Goal: Task Accomplishment & Management: Use online tool/utility

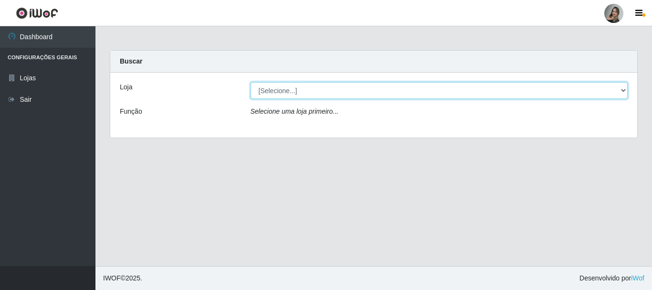
click at [624, 91] on select "[Selecione...] Supermercado Sao Francisco - Amarante" at bounding box center [440, 90] width 378 height 17
select select "383"
click at [251, 82] on select "[Selecione...] Supermercado Sao Francisco - Amarante" at bounding box center [440, 90] width 378 height 17
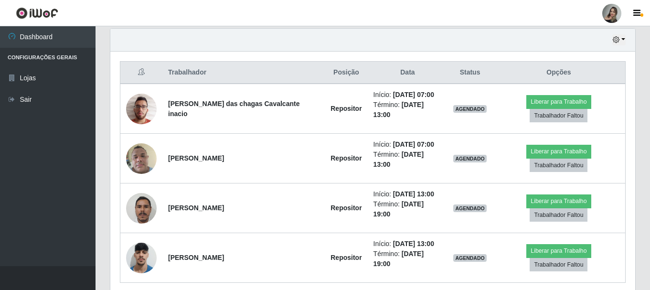
scroll to position [336, 0]
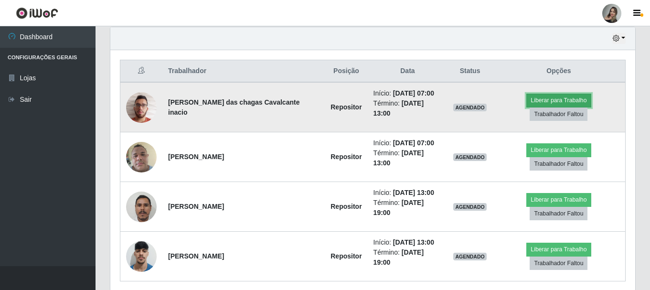
click at [526, 107] on button "Liberar para Trabalho" at bounding box center [558, 100] width 64 height 13
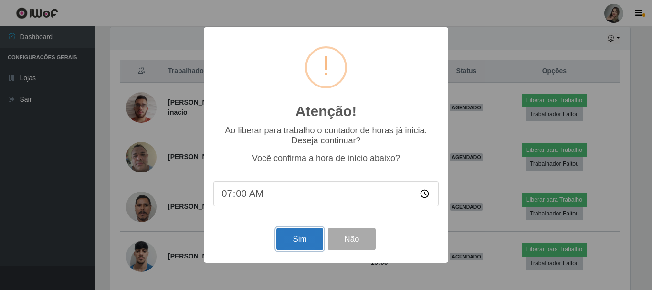
click at [306, 246] on button "Sim" at bounding box center [299, 239] width 46 height 22
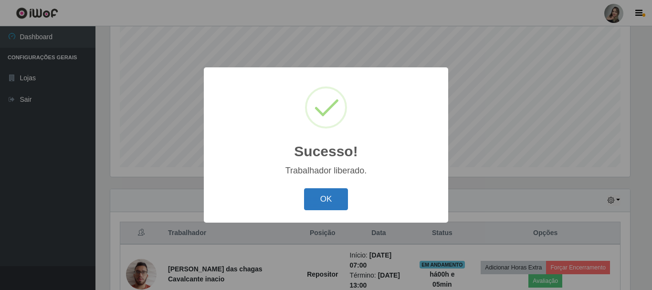
click at [322, 207] on button "OK" at bounding box center [326, 199] width 44 height 22
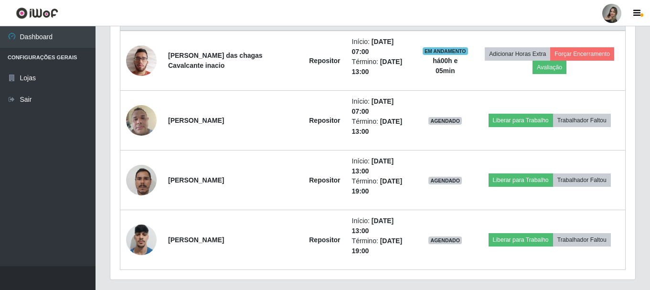
scroll to position [389, 0]
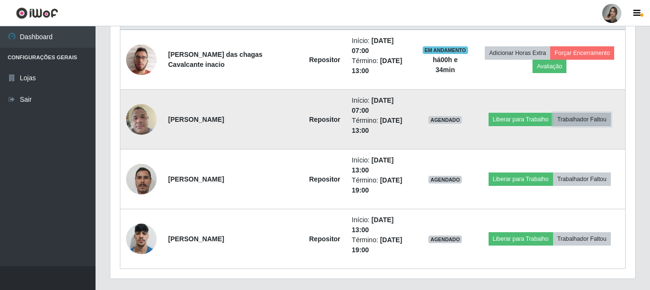
click at [571, 119] on button "Trabalhador Faltou" at bounding box center [582, 119] width 58 height 13
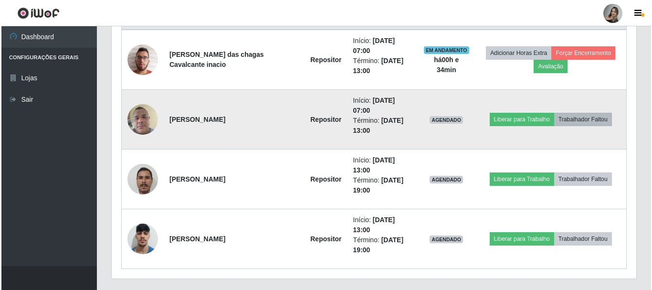
scroll to position [198, 520]
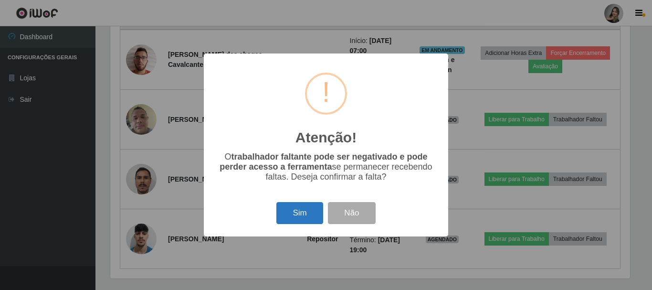
click at [292, 210] on button "Sim" at bounding box center [299, 213] width 46 height 22
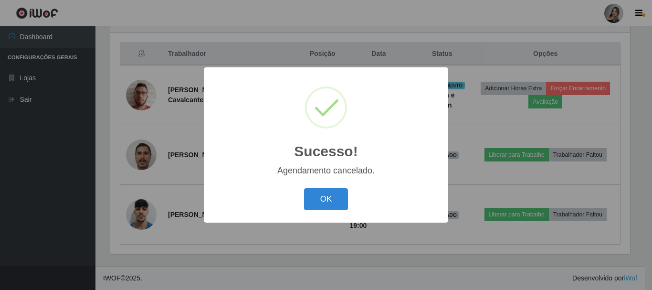
scroll to position [353, 0]
click at [317, 194] on button "OK" at bounding box center [326, 199] width 44 height 22
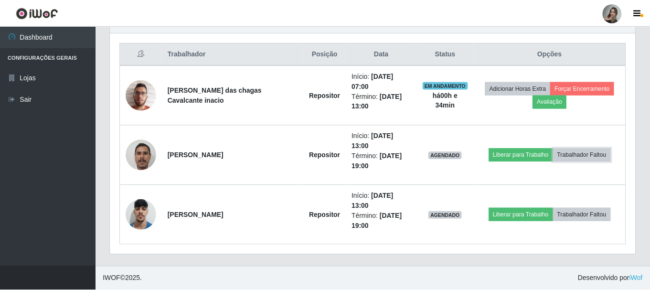
scroll to position [198, 525]
